Goal: Task Accomplishment & Management: Use online tool/utility

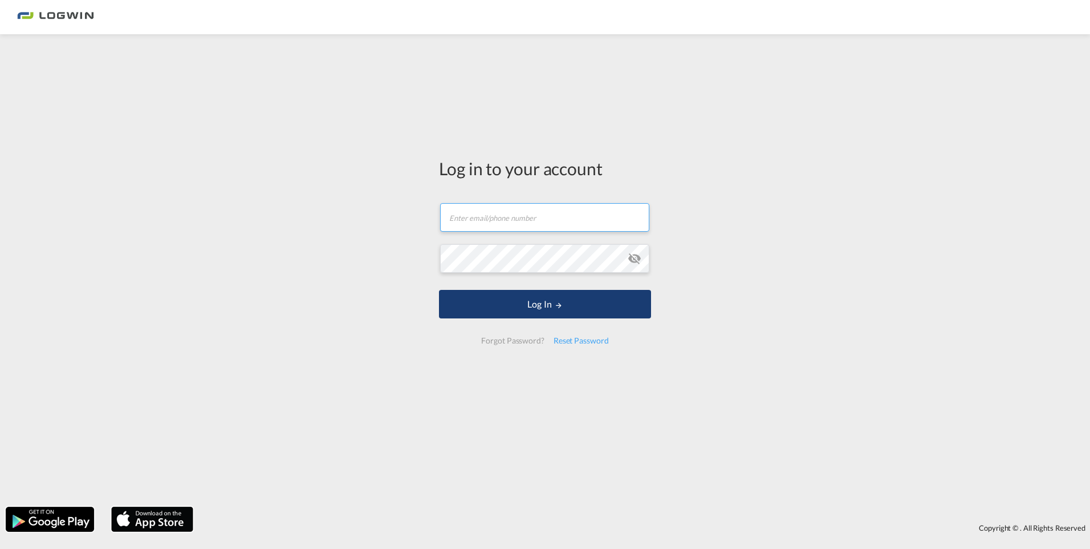
type input "[PERSON_NAME][EMAIL_ADDRESS][PERSON_NAME][DOMAIN_NAME]"
drag, startPoint x: 542, startPoint y: 313, endPoint x: 553, endPoint y: 314, distance: 10.9
click at [542, 313] on button "Log In" at bounding box center [545, 304] width 212 height 29
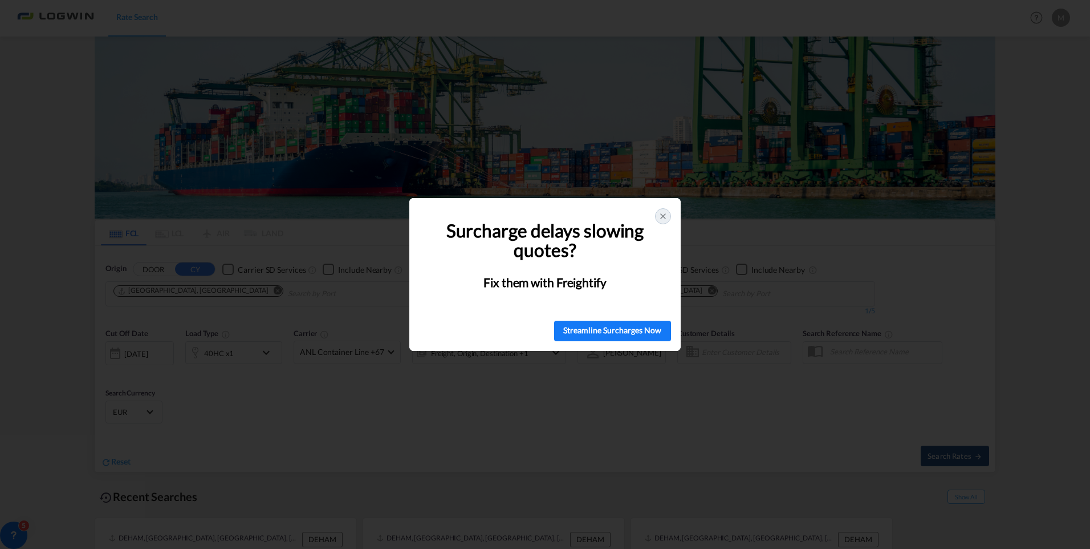
click at [663, 216] on icon at bounding box center [663, 216] width 5 height 5
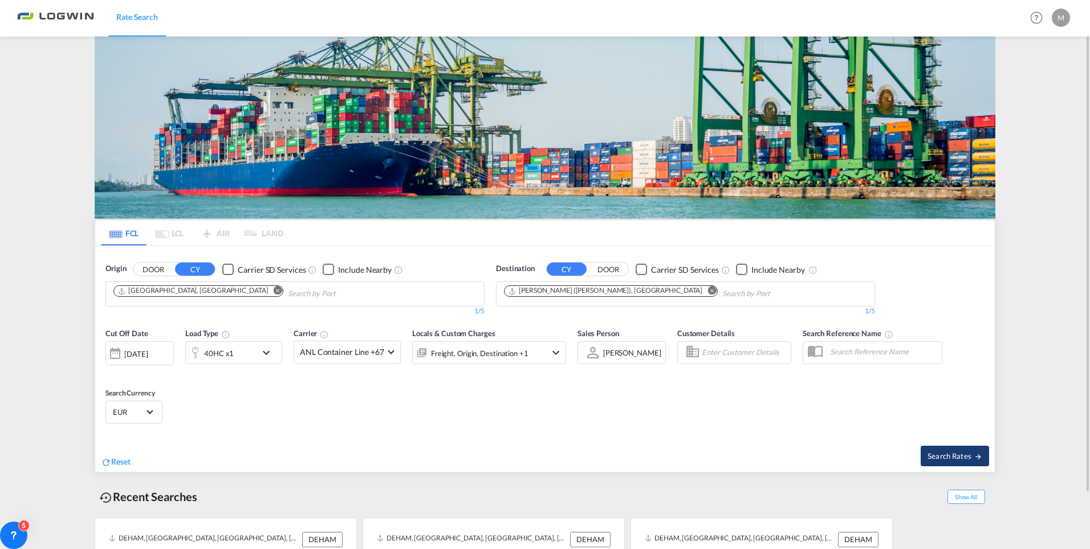
click at [955, 456] on span "Search Rates" at bounding box center [955, 455] width 55 height 9
type input "DEHAM to INNSA / [DATE]"
